Goal: Task Accomplishment & Management: Complete application form

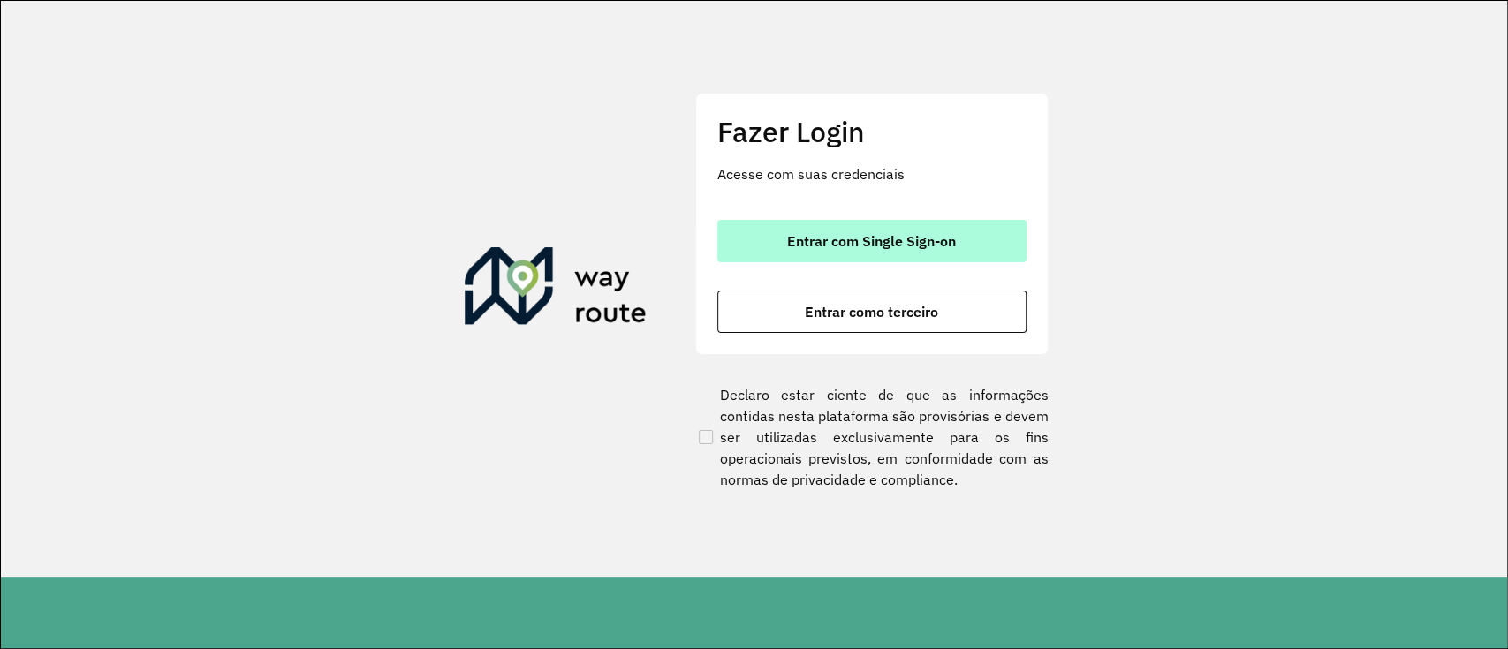
click at [860, 249] on font "Entrar com Single Sign-on" at bounding box center [871, 241] width 169 height 18
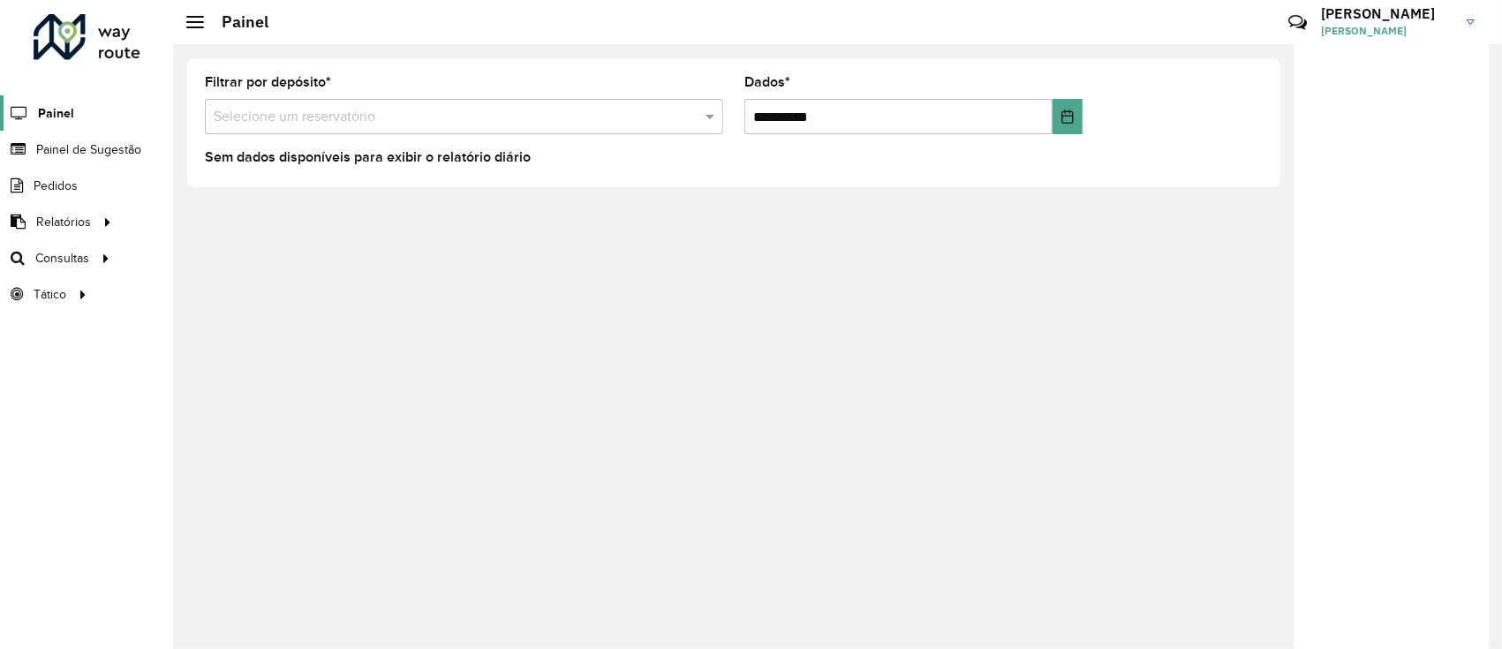
click at [64, 111] on font "Painel" at bounding box center [56, 113] width 36 height 14
click at [110, 143] on font "Painel de Sugestão" at bounding box center [91, 149] width 110 height 14
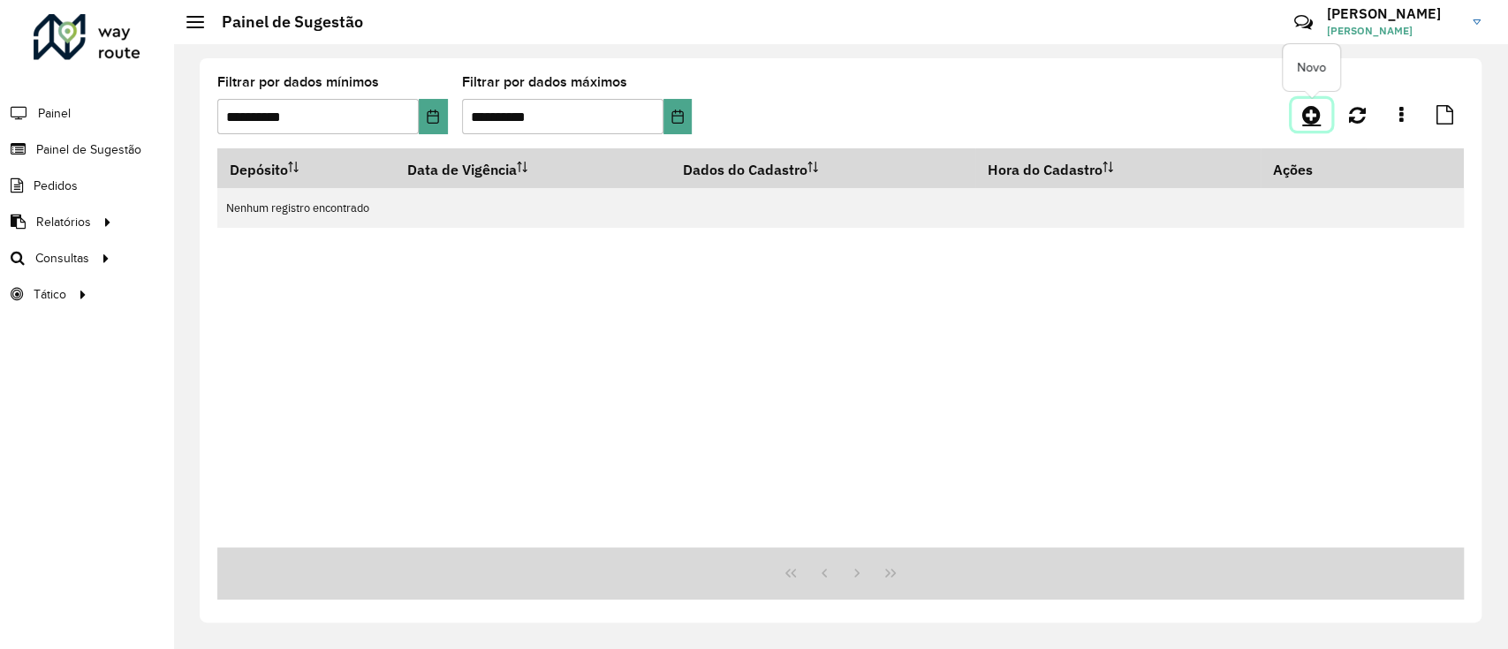
click at [1302, 110] on icon at bounding box center [1311, 114] width 19 height 21
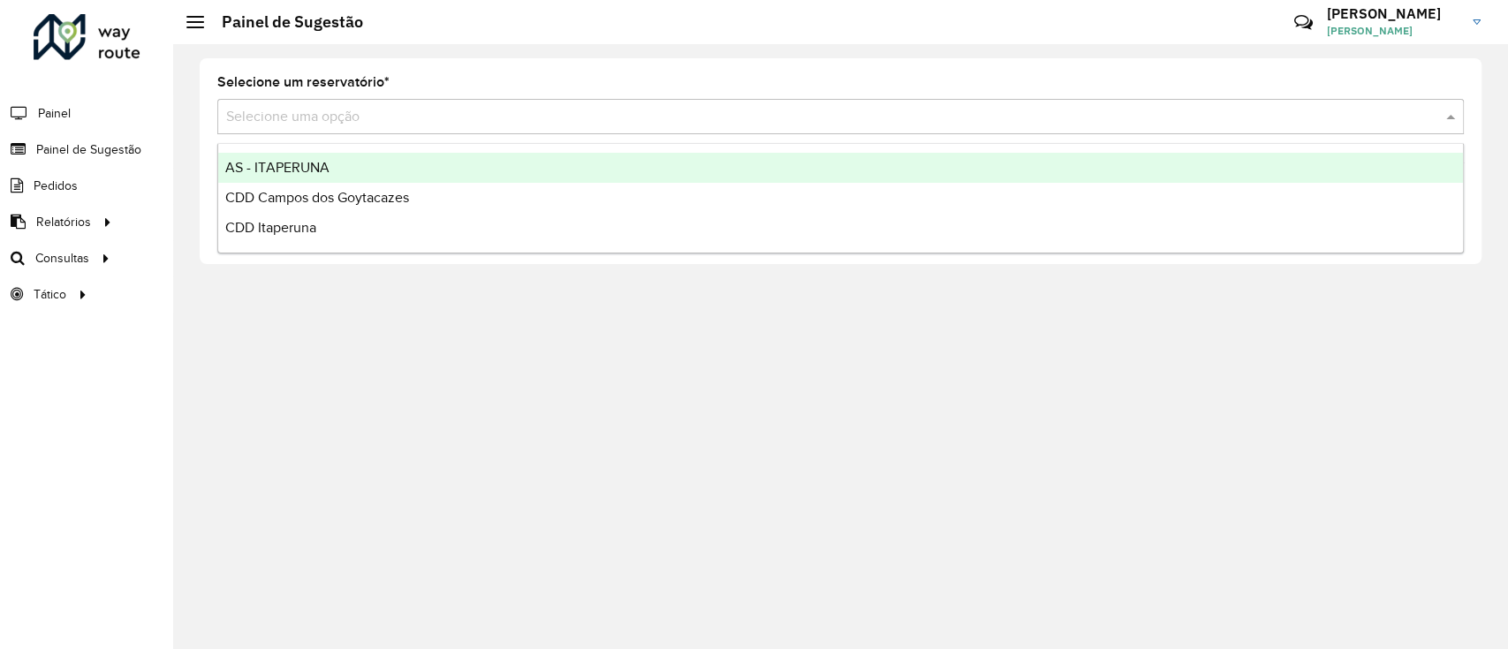
click at [434, 125] on input "text" at bounding box center [822, 117] width 1193 height 21
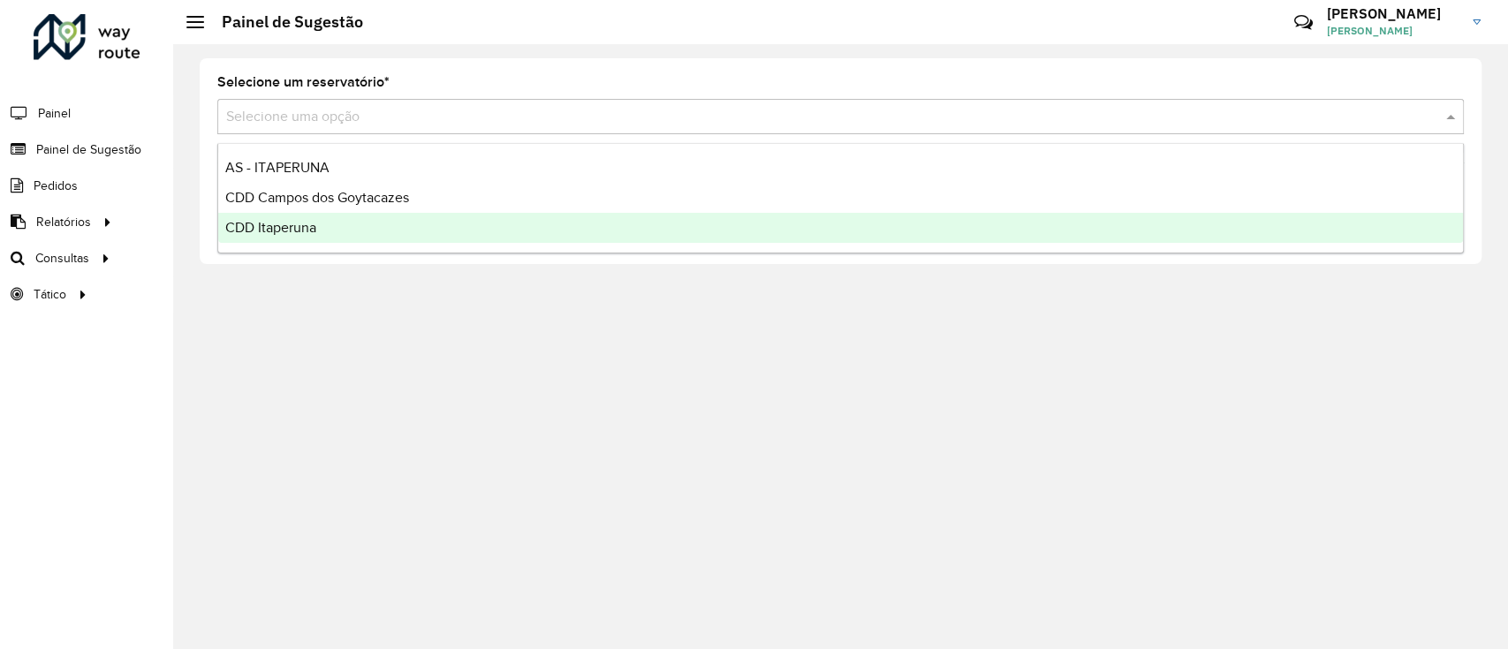
click at [422, 222] on div "CDD Itaperuna" at bounding box center [840, 228] width 1244 height 30
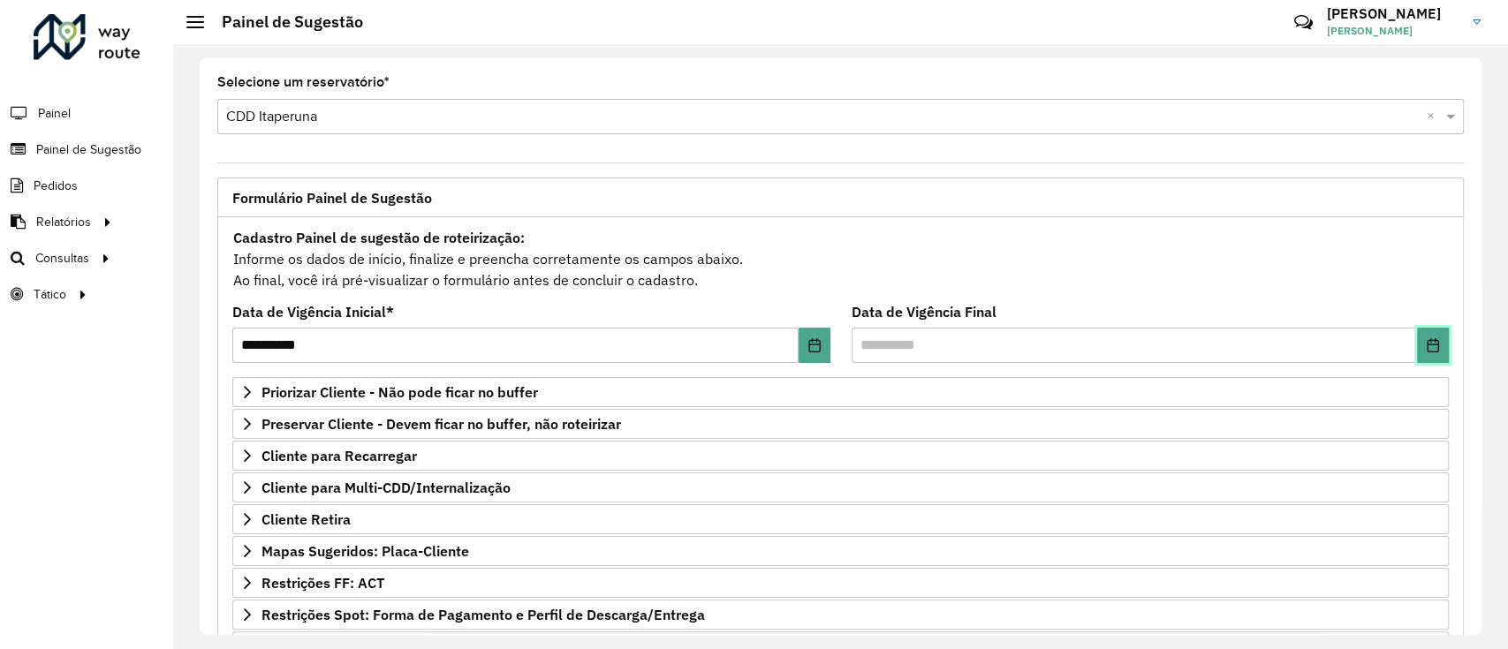
click at [1417, 351] on button "Escolha a data" at bounding box center [1433, 345] width 32 height 35
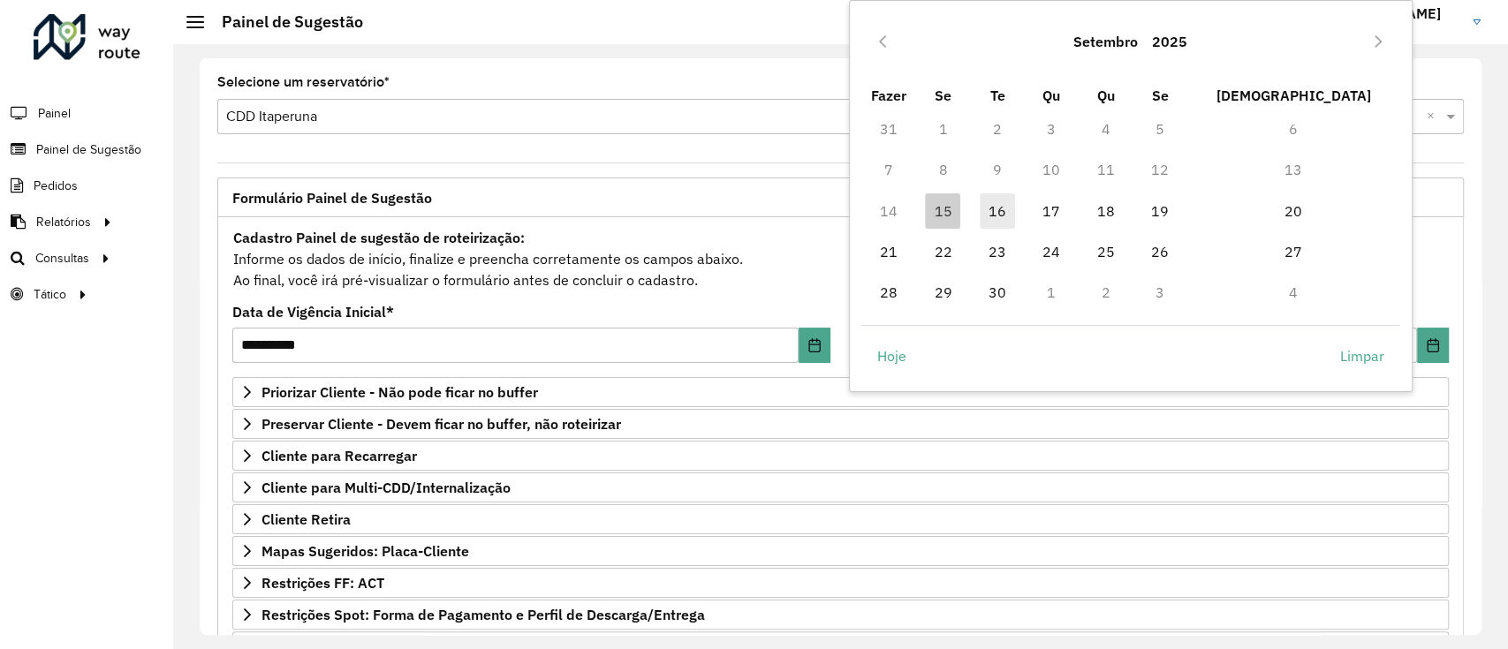
click at [1006, 202] on font "16" at bounding box center [997, 211] width 18 height 18
type input "**********"
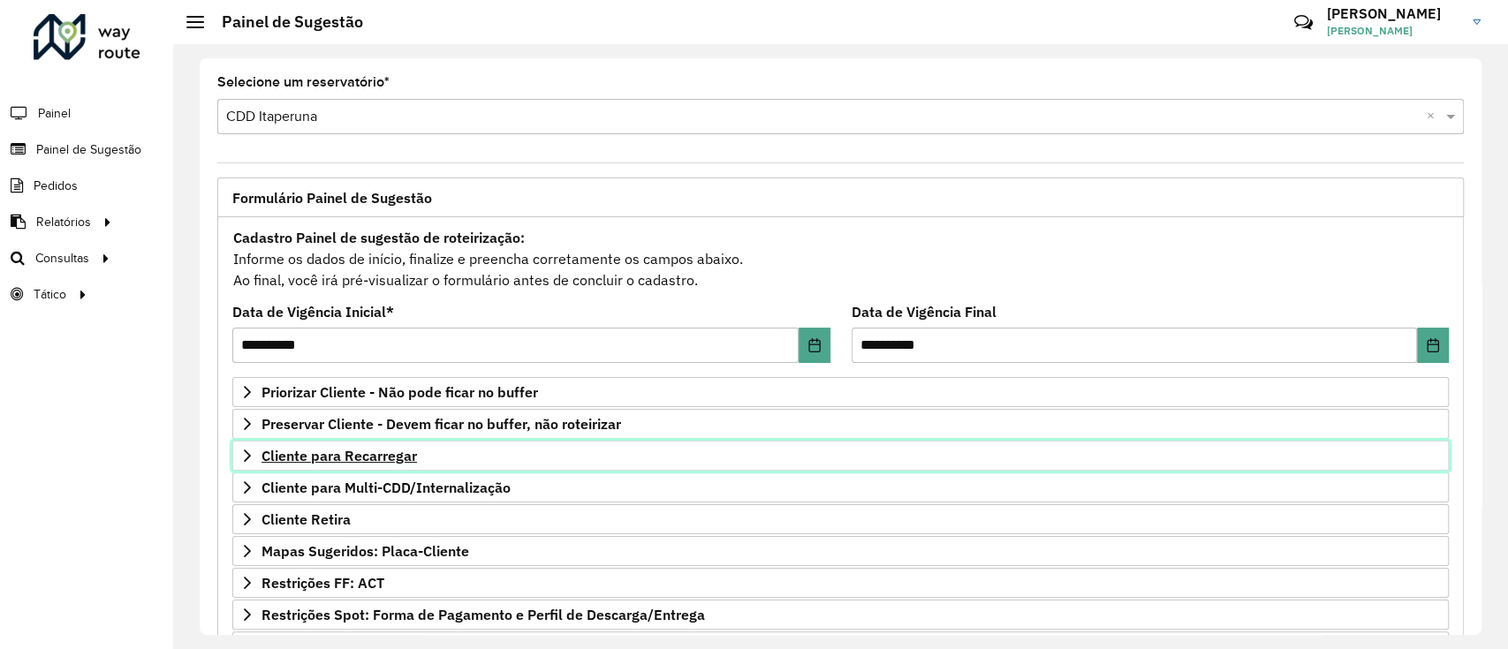
click at [392, 450] on font "Cliente para Recarregar" at bounding box center [338, 456] width 155 height 18
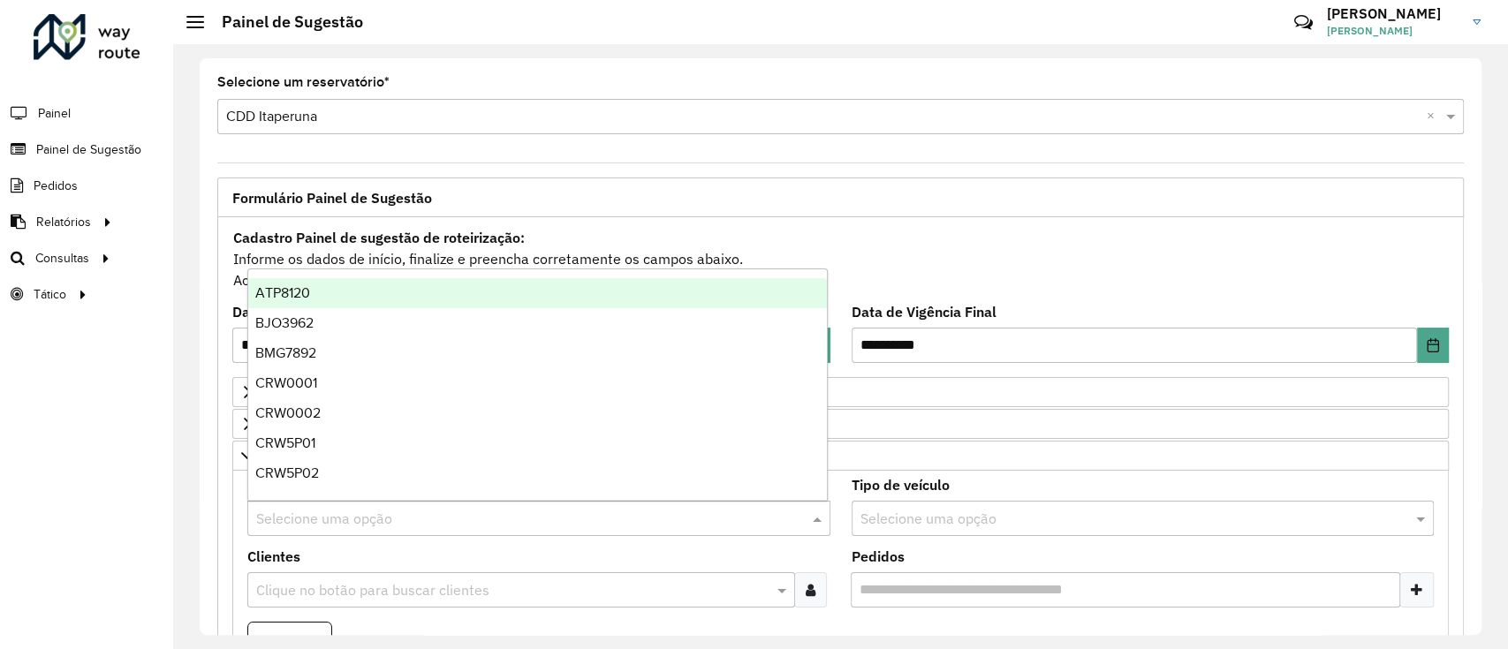
click at [416, 518] on input "text" at bounding box center [521, 519] width 530 height 21
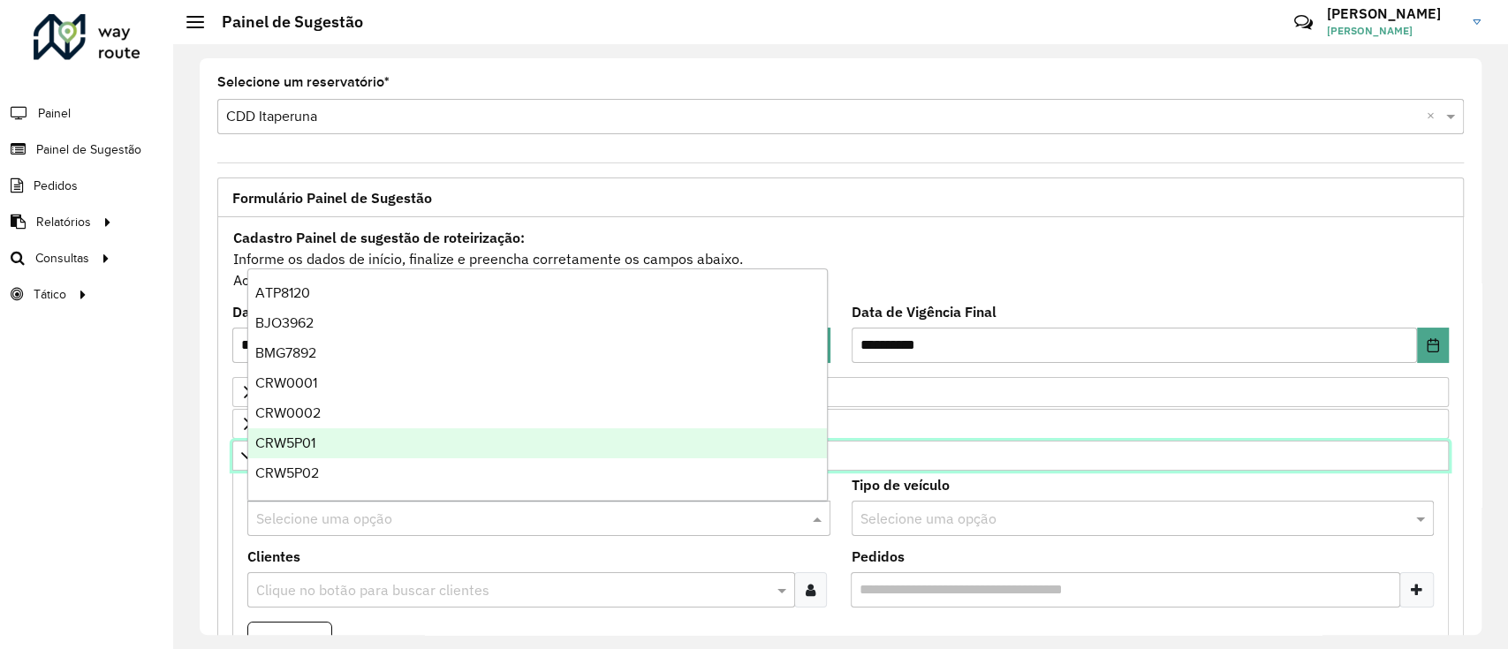
click at [1266, 450] on link "Cliente para Recarregar" at bounding box center [840, 456] width 1216 height 30
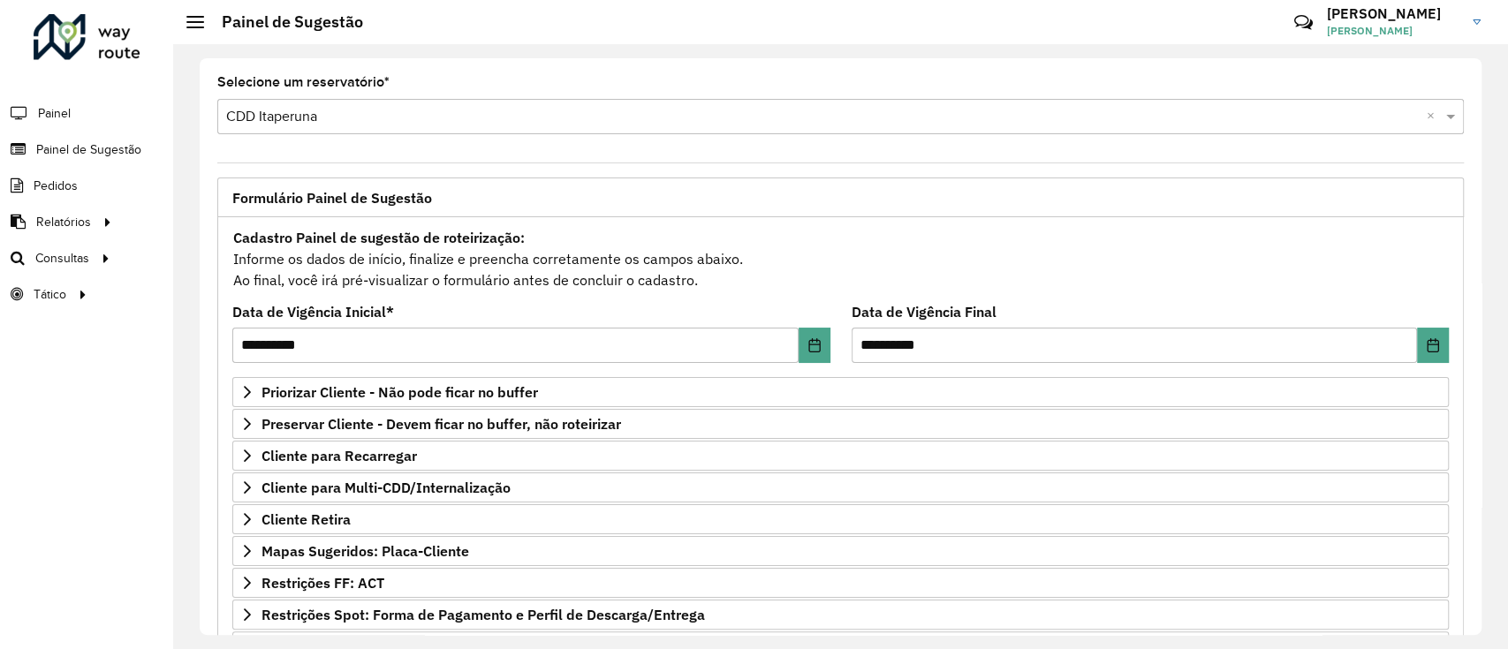
drag, startPoint x: 1482, startPoint y: 221, endPoint x: 1483, endPoint y: 272, distance: 51.2
click at [1483, 272] on div "**********" at bounding box center [840, 346] width 1334 height 605
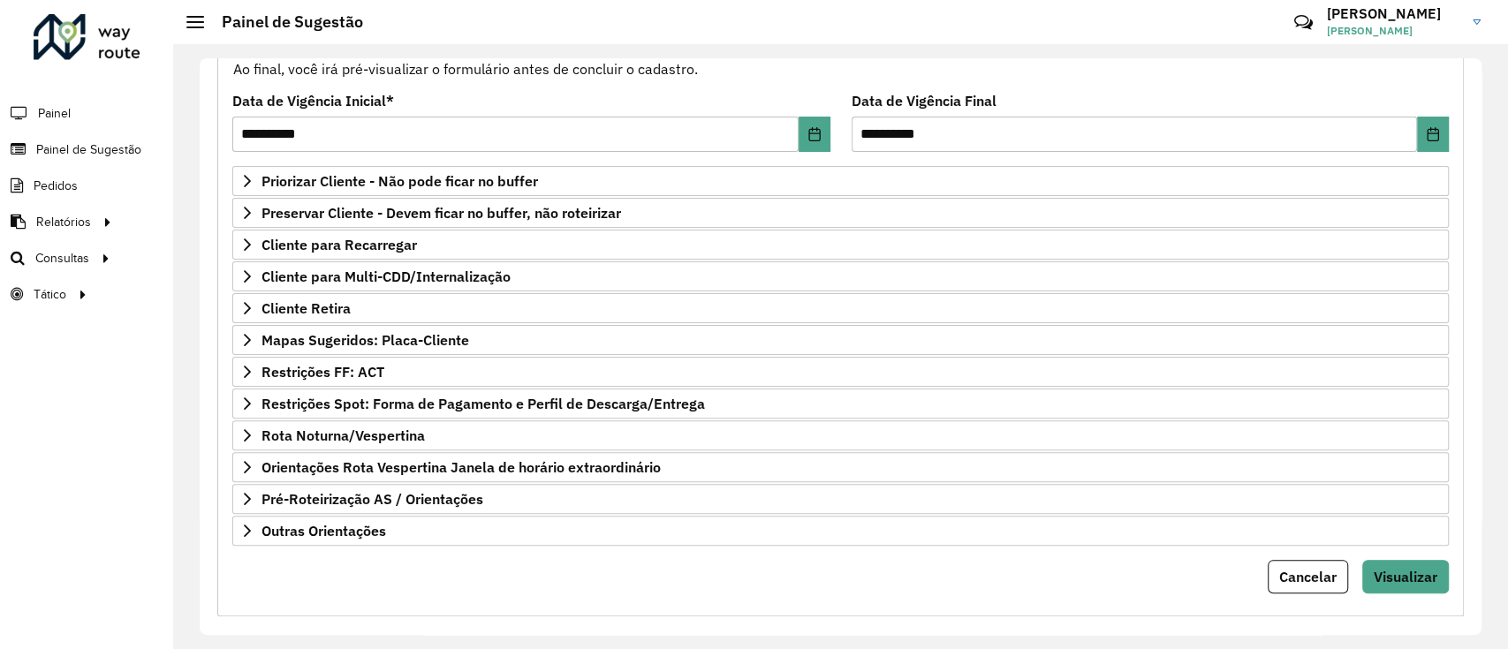
scroll to position [212, 0]
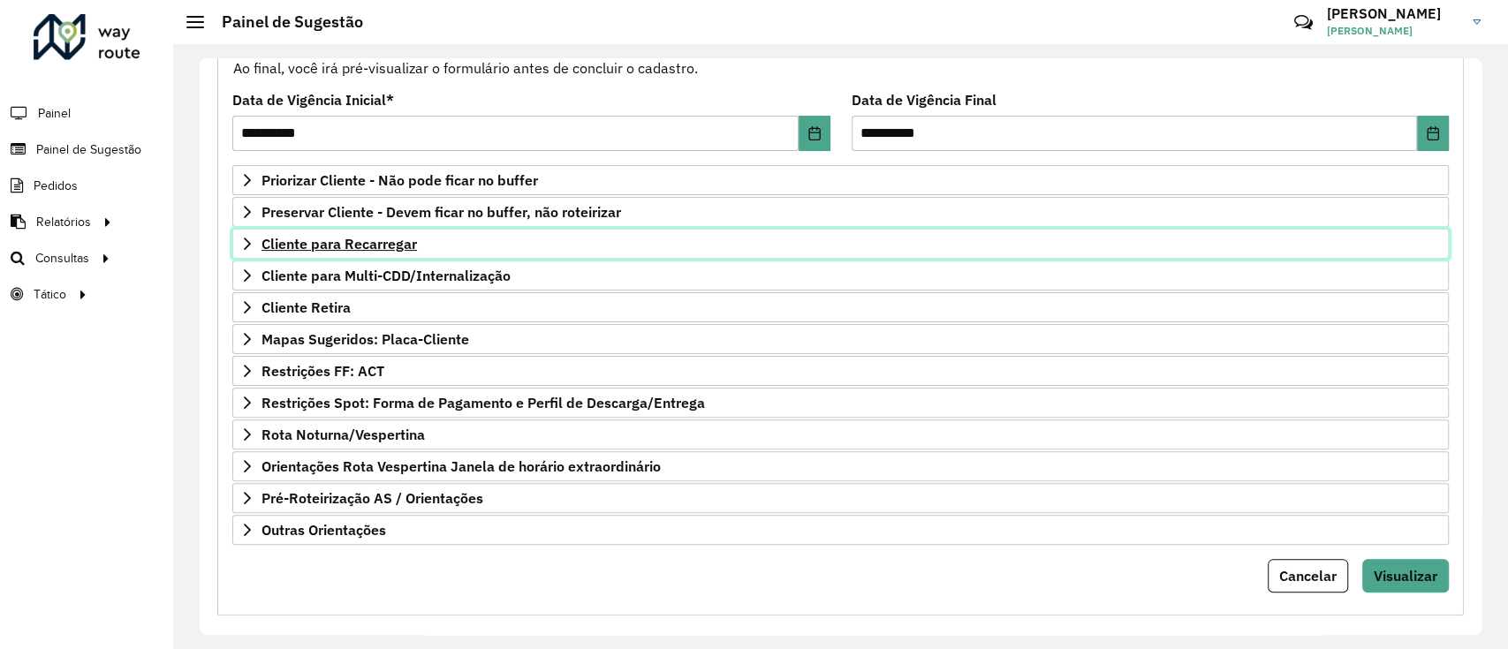
click at [311, 243] on font "Cliente para Recarregar" at bounding box center [338, 244] width 155 height 18
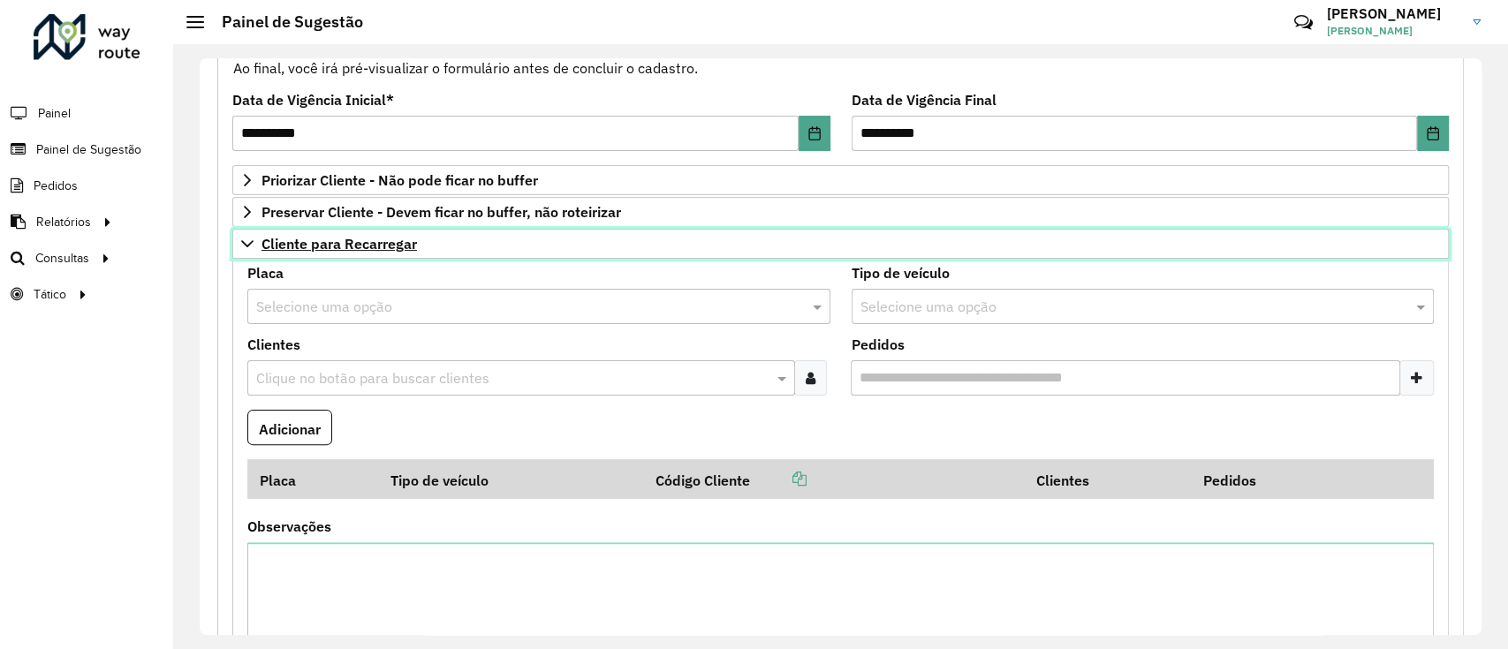
click at [311, 243] on font "Cliente para Recarregar" at bounding box center [338, 244] width 155 height 18
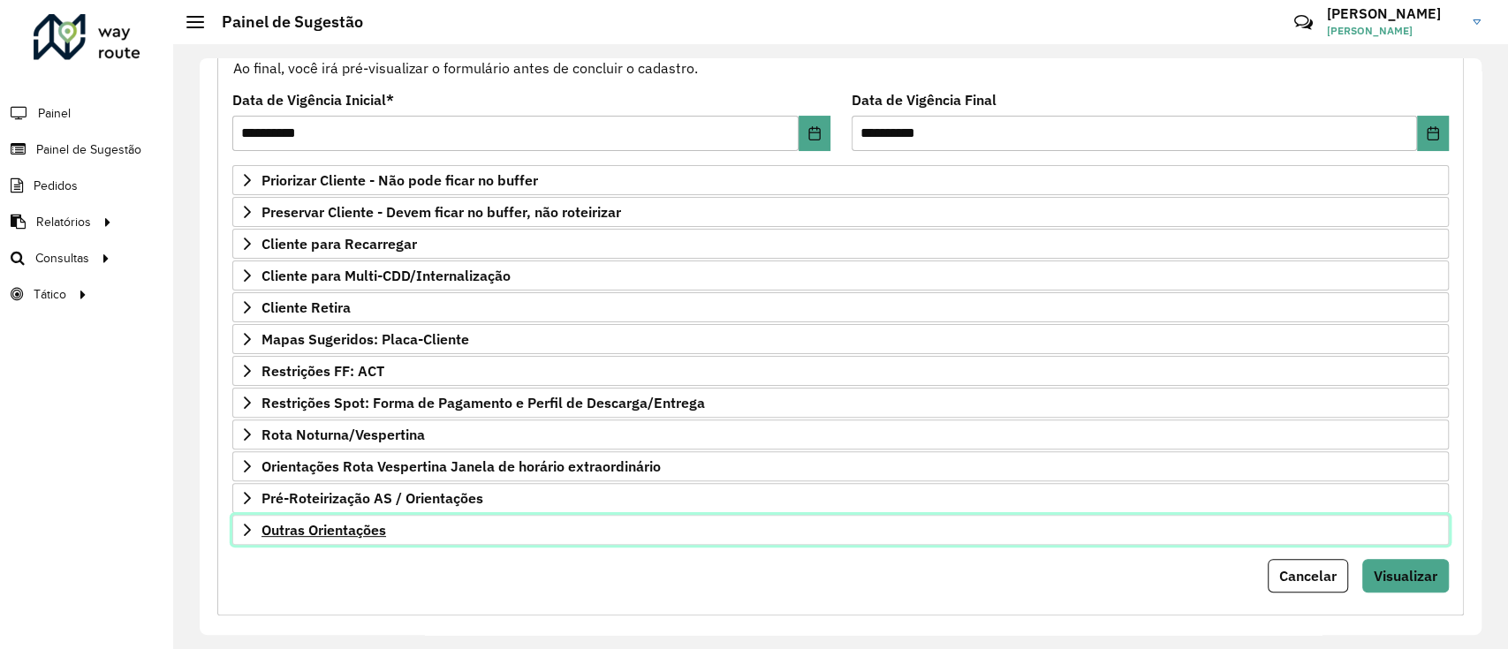
click at [330, 526] on font "Outras Orientações" at bounding box center [323, 530] width 125 height 18
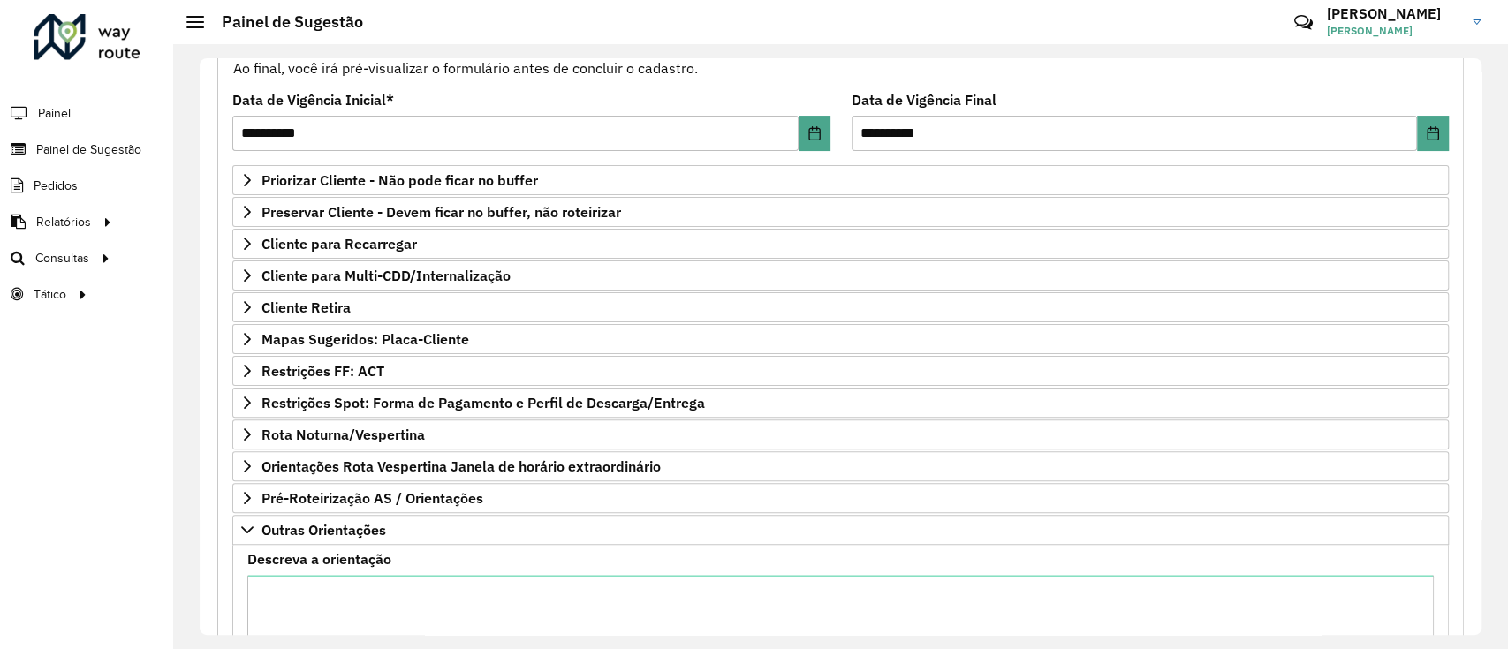
drag, startPoint x: 1480, startPoint y: 366, endPoint x: 1477, endPoint y: 470, distance: 104.3
click at [1477, 470] on div "**********" at bounding box center [840, 346] width 1281 height 577
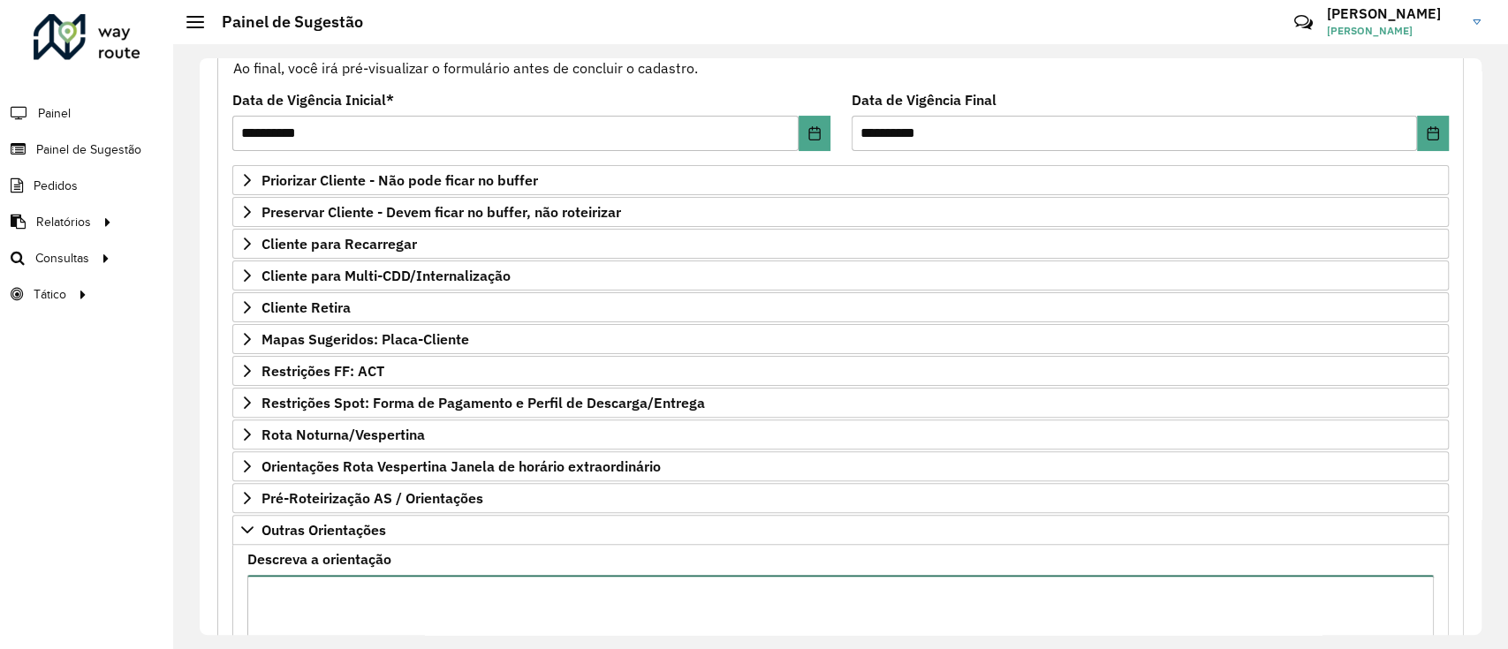
click at [823, 604] on textarea "Descreva a orientação" at bounding box center [840, 649] width 1186 height 149
paste textarea "*****"
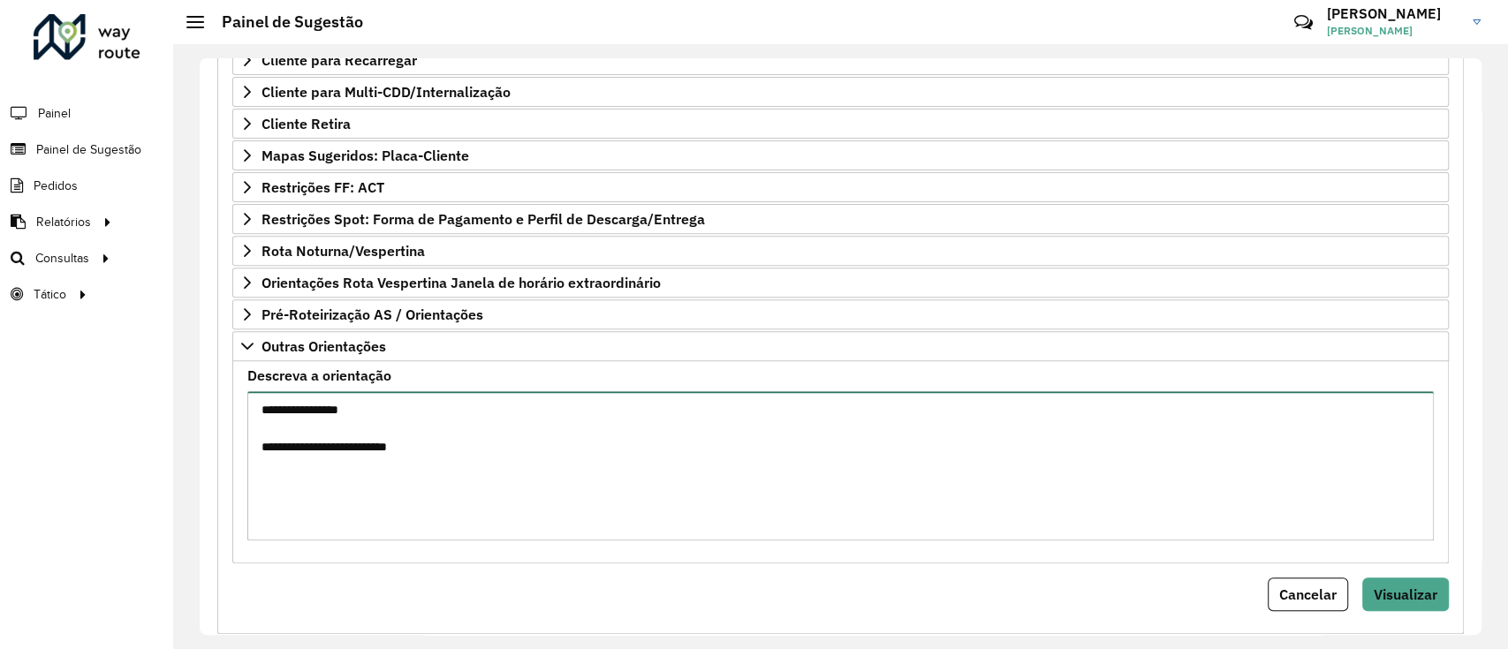
scroll to position [430, 0]
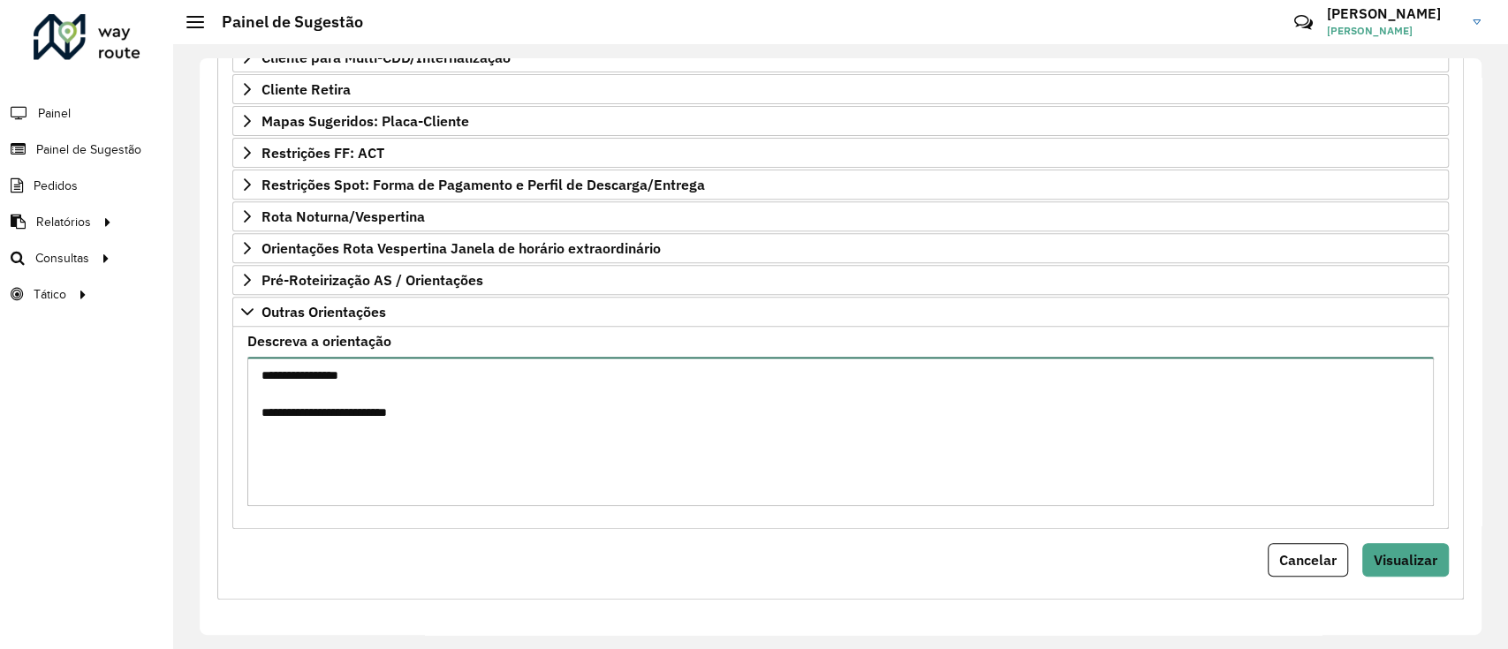
click at [263, 407] on textarea "**********" at bounding box center [840, 431] width 1186 height 149
type textarea "**********"
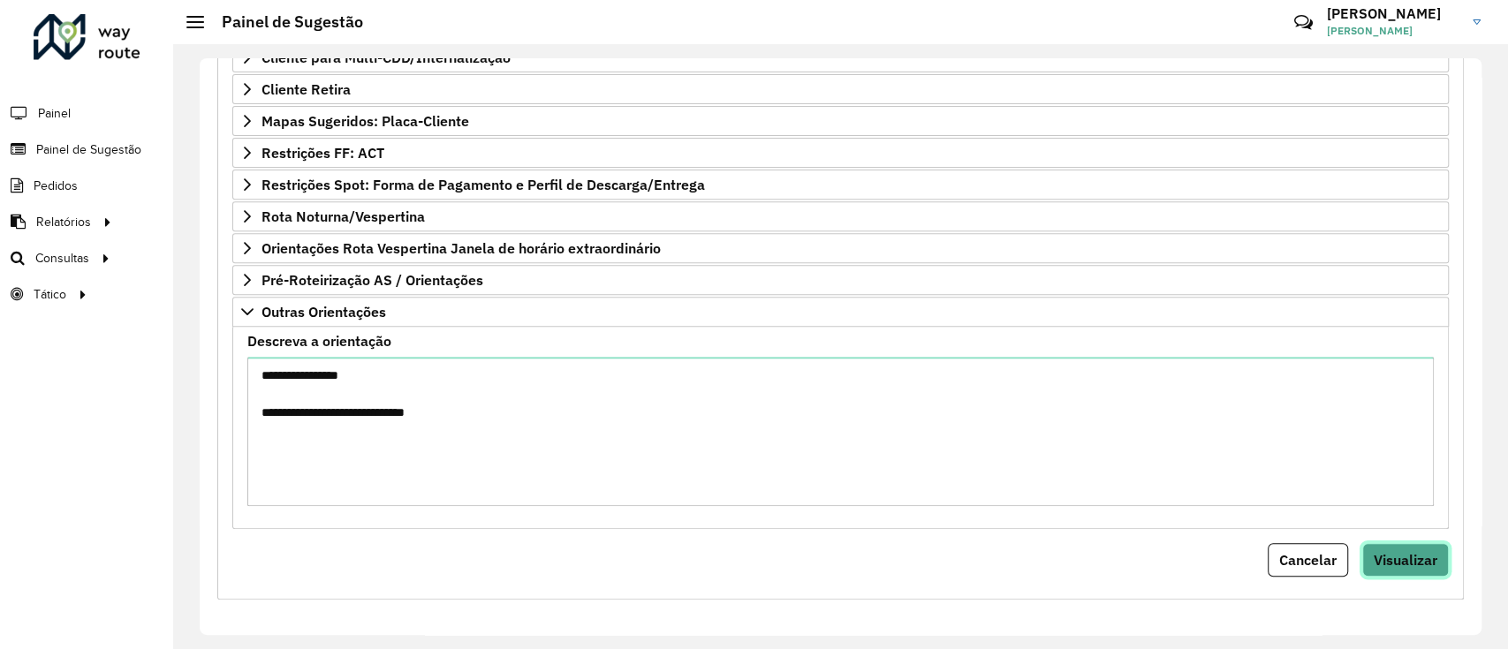
click at [1412, 563] on font "Visualizar" at bounding box center [1405, 560] width 64 height 18
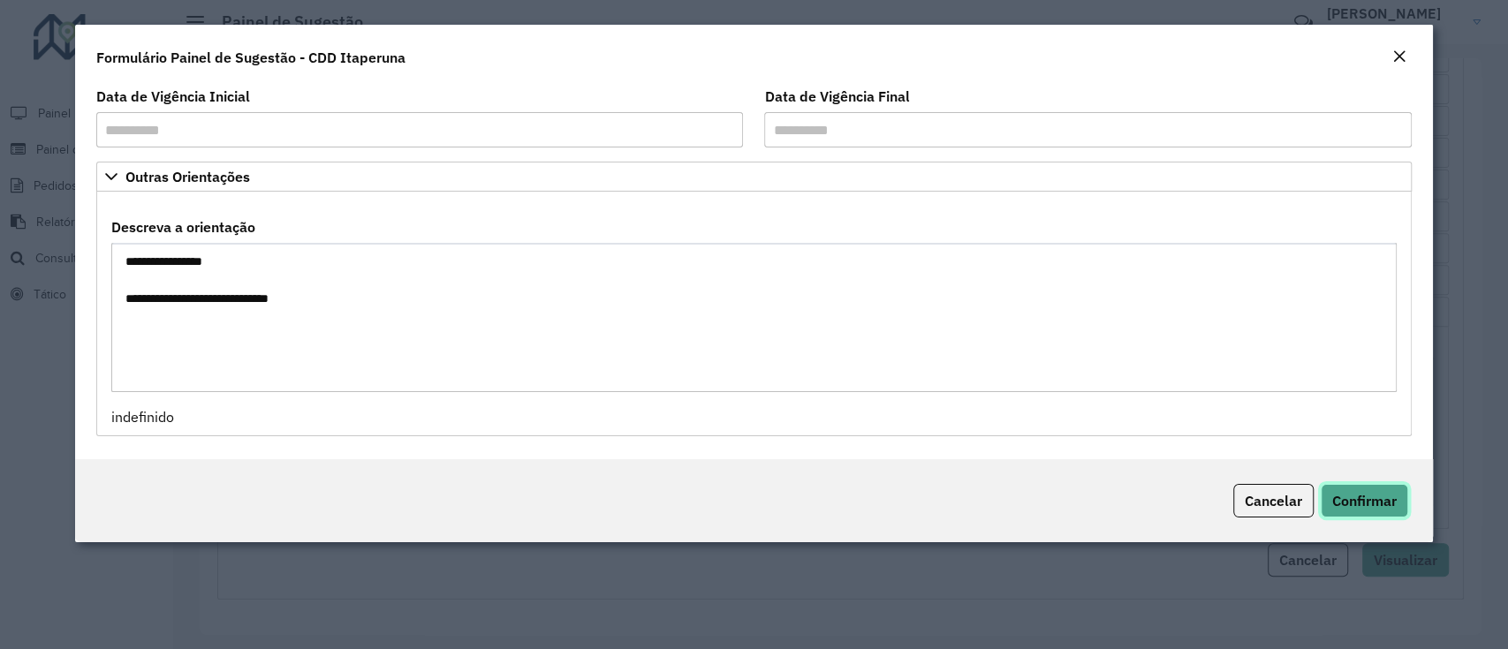
click at [1370, 495] on font "Confirmar" at bounding box center [1364, 501] width 64 height 18
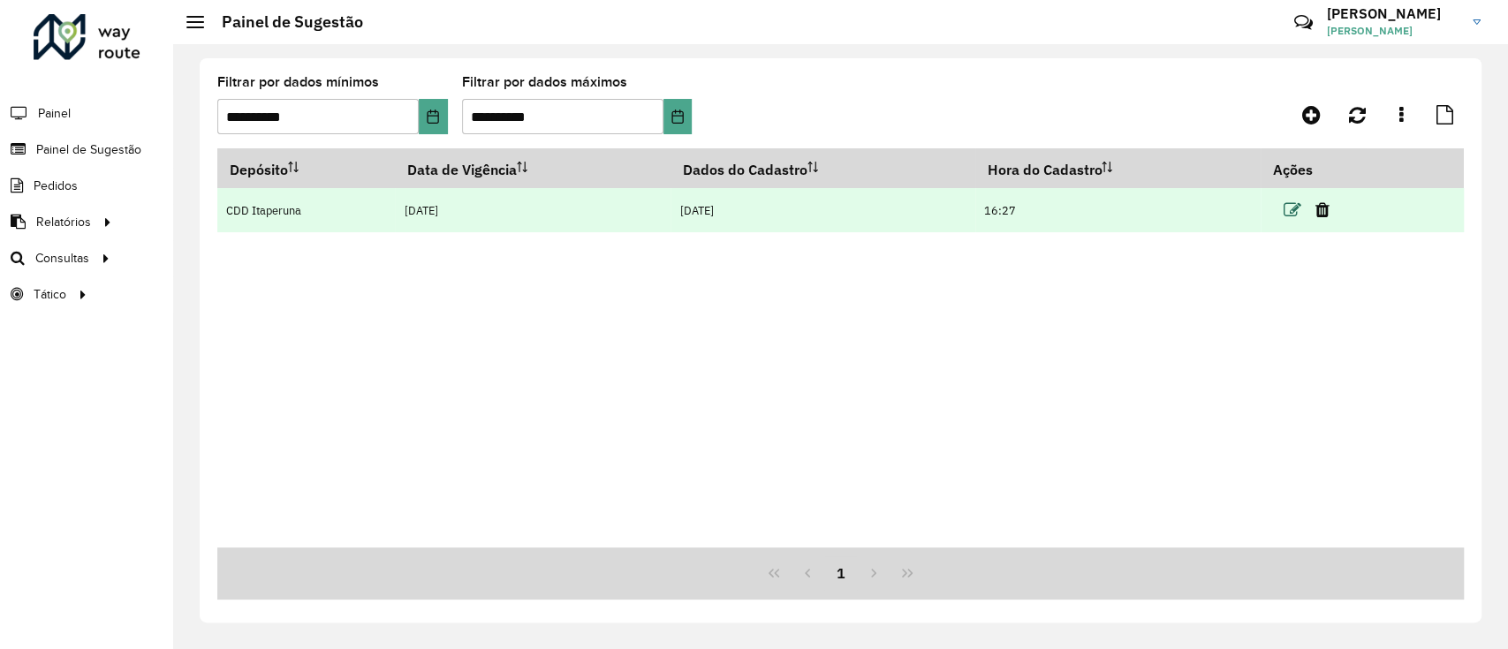
click at [1290, 201] on icon at bounding box center [1292, 210] width 18 height 18
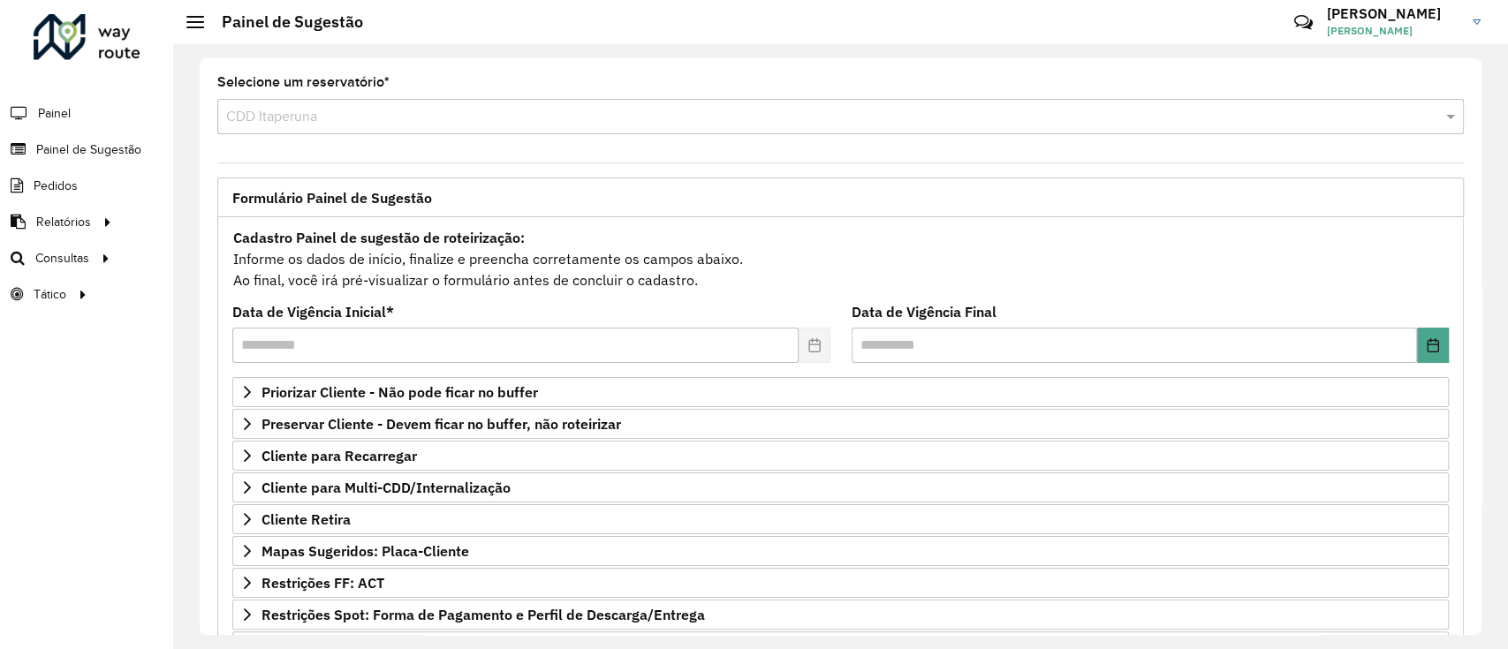
scroll to position [227, 0]
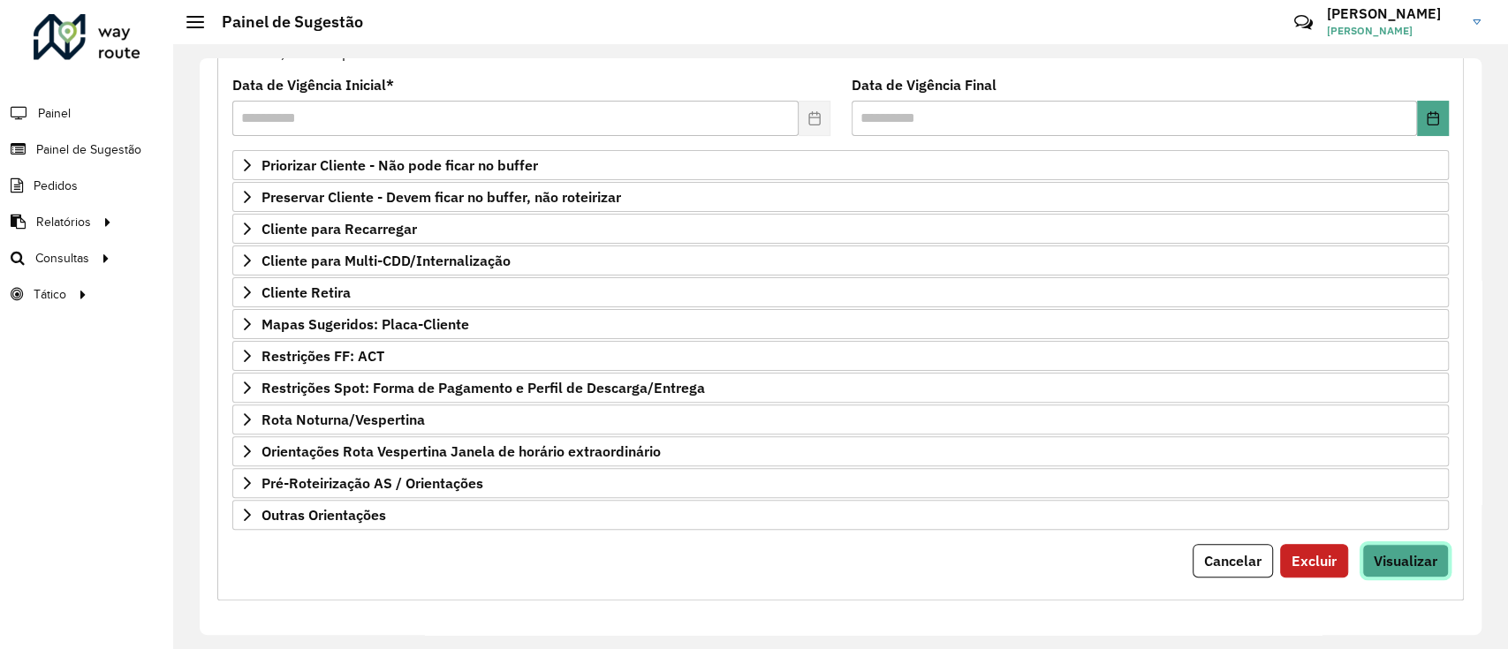
click at [1379, 569] on button "Visualizar" at bounding box center [1405, 561] width 87 height 34
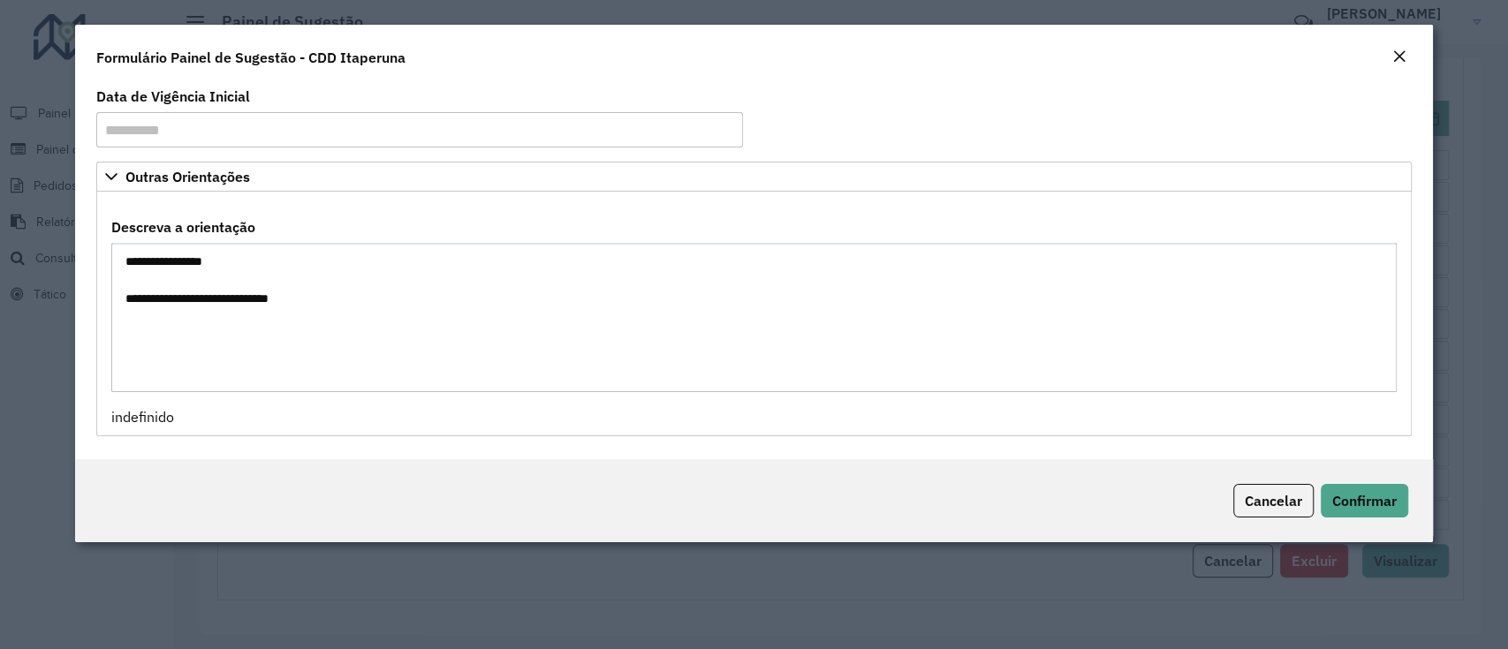
click at [1403, 53] on em "Fechar" at bounding box center [1399, 56] width 14 height 14
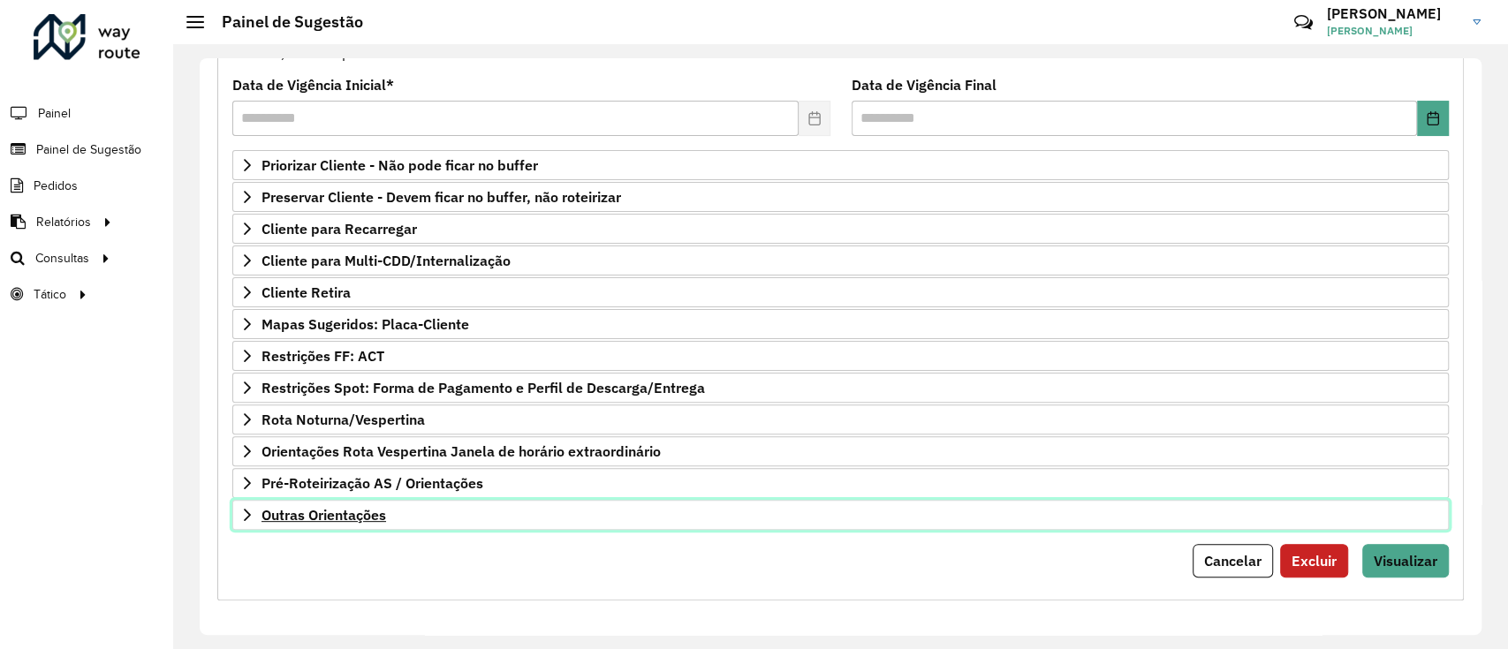
click at [353, 509] on font "Outras Orientações" at bounding box center [323, 515] width 125 height 18
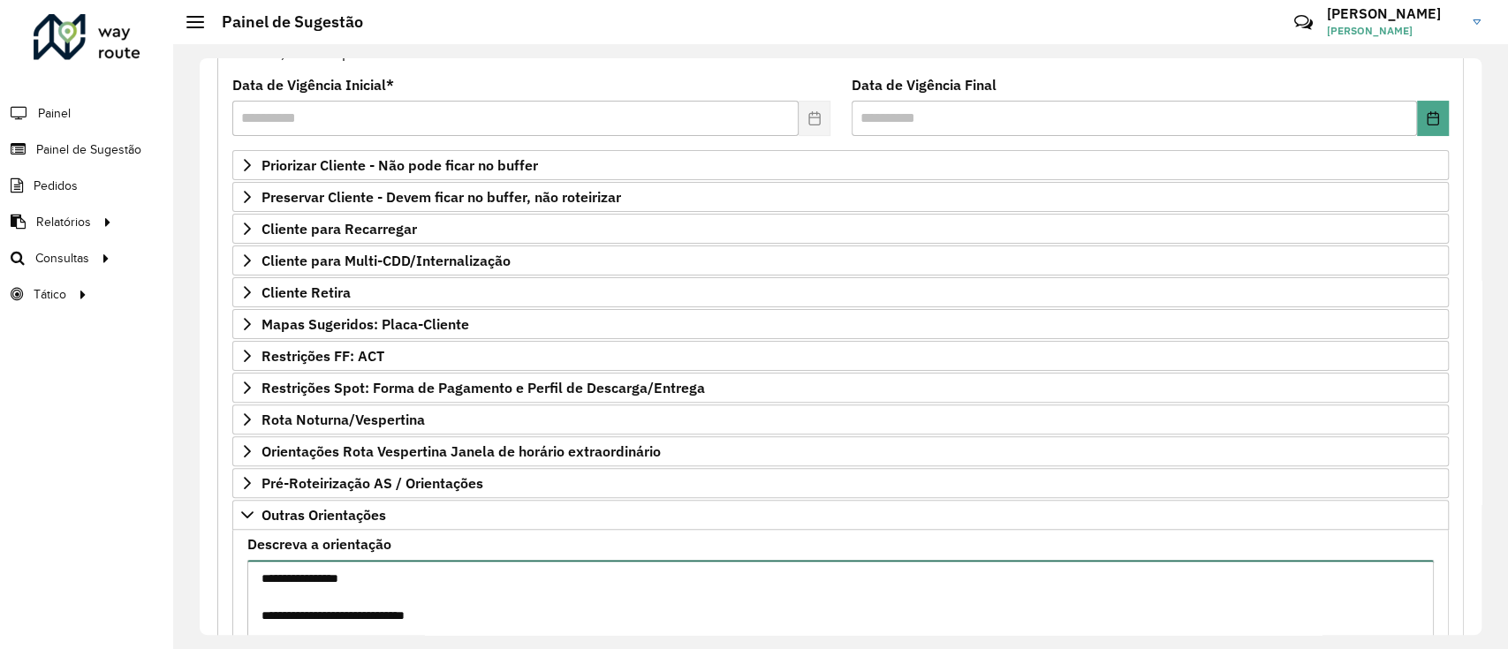
click at [296, 609] on textarea "**********" at bounding box center [840, 634] width 1186 height 149
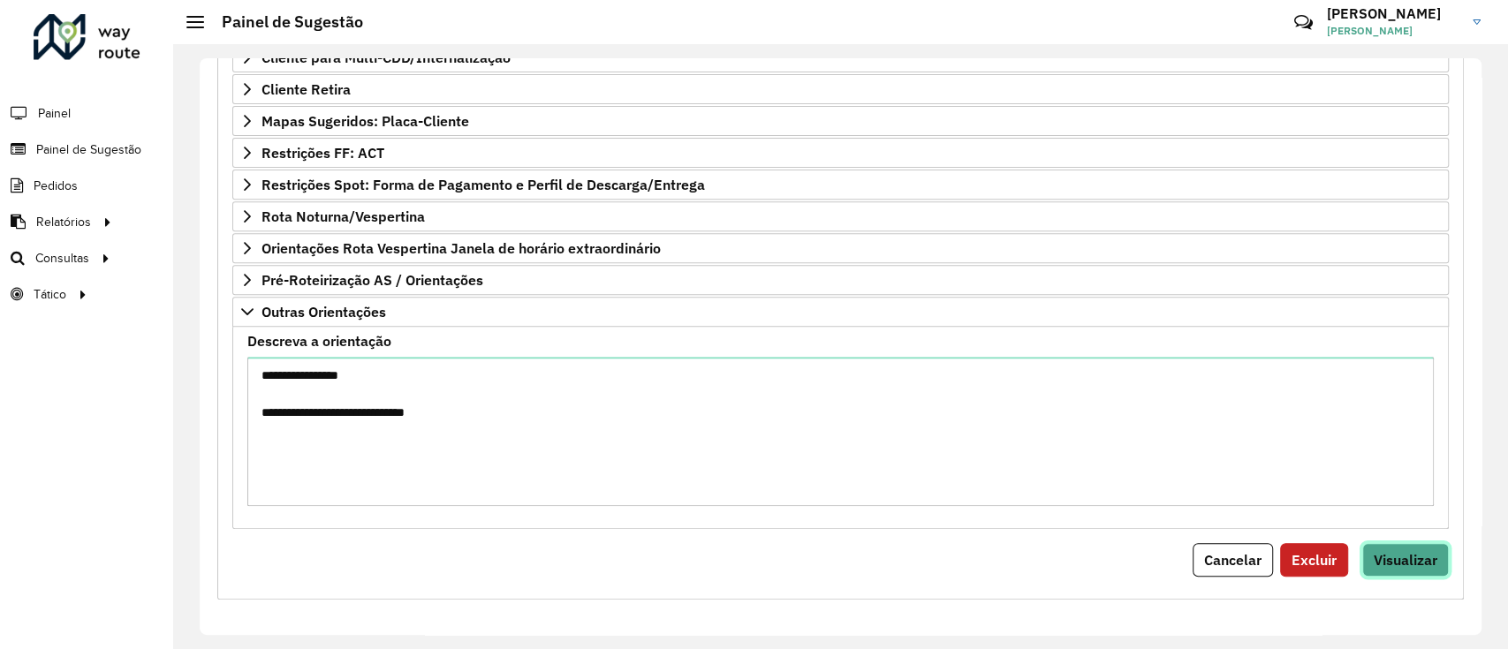
click at [1412, 557] on font "Visualizar" at bounding box center [1405, 560] width 64 height 18
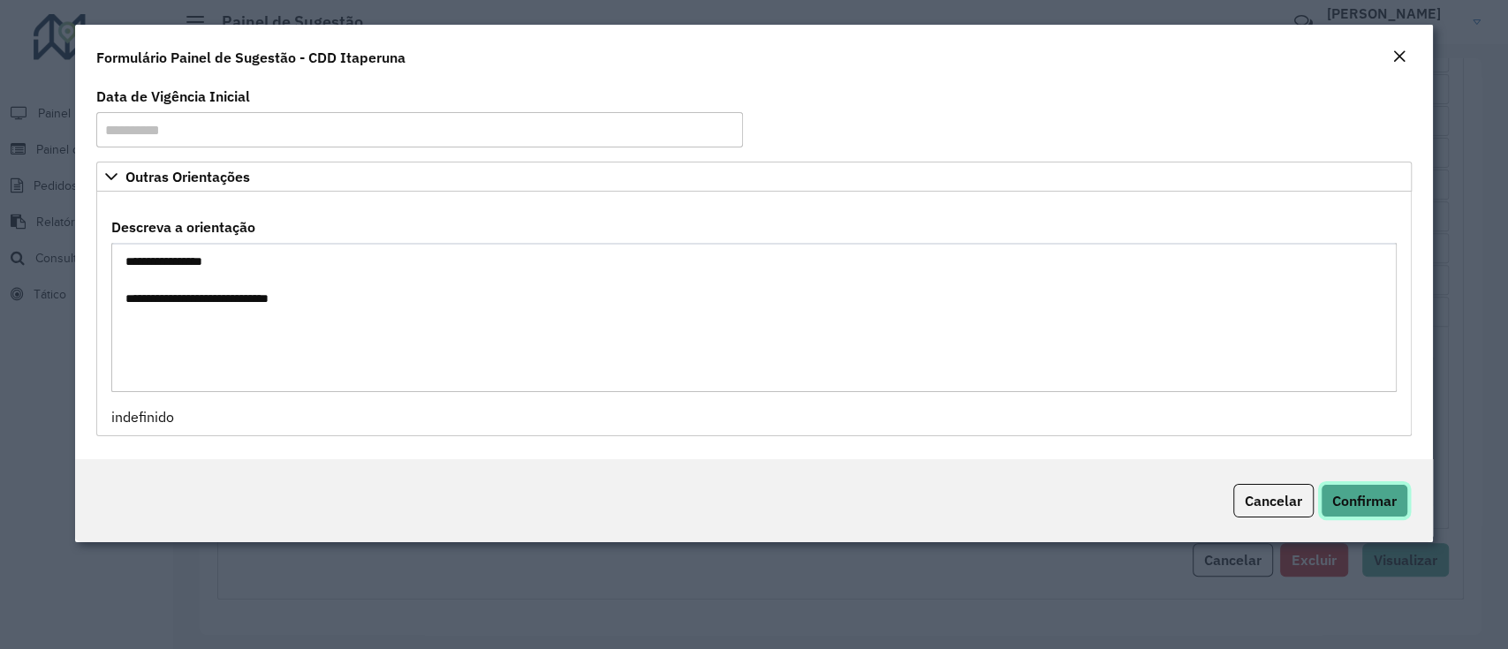
click at [1387, 511] on button "Confirmar" at bounding box center [1363, 501] width 87 height 34
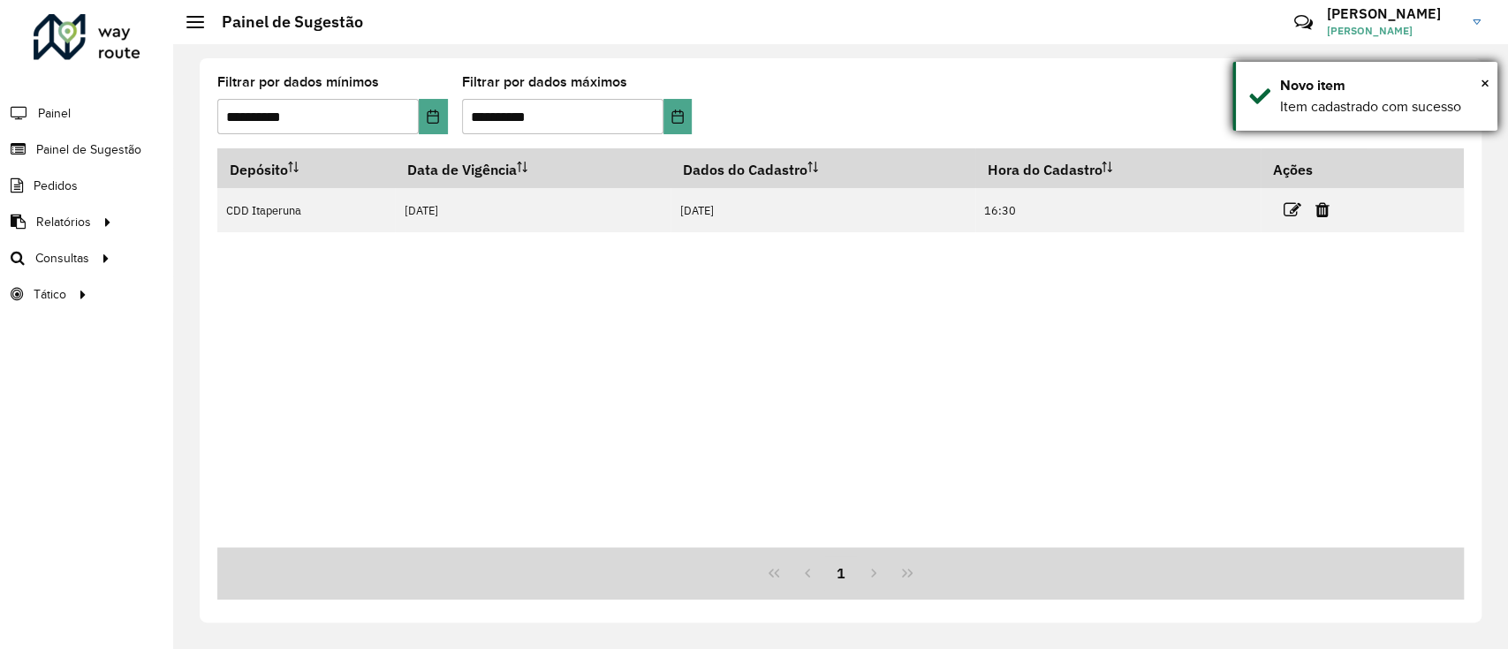
click at [1477, 90] on div "Novo item" at bounding box center [1382, 85] width 204 height 21
